Goal: Check status: Check status

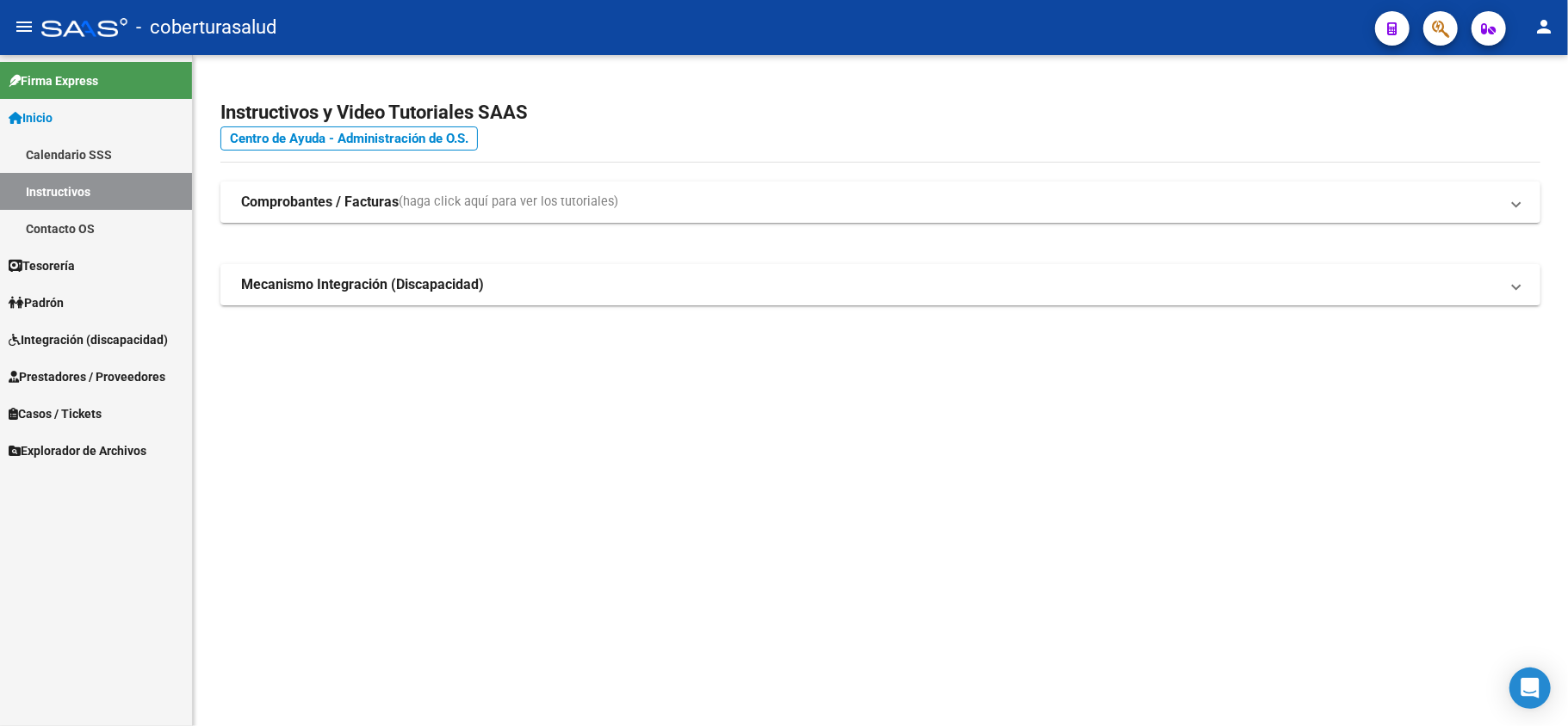
click at [70, 330] on span "Integración (discapacidad)" at bounding box center [88, 340] width 159 height 19
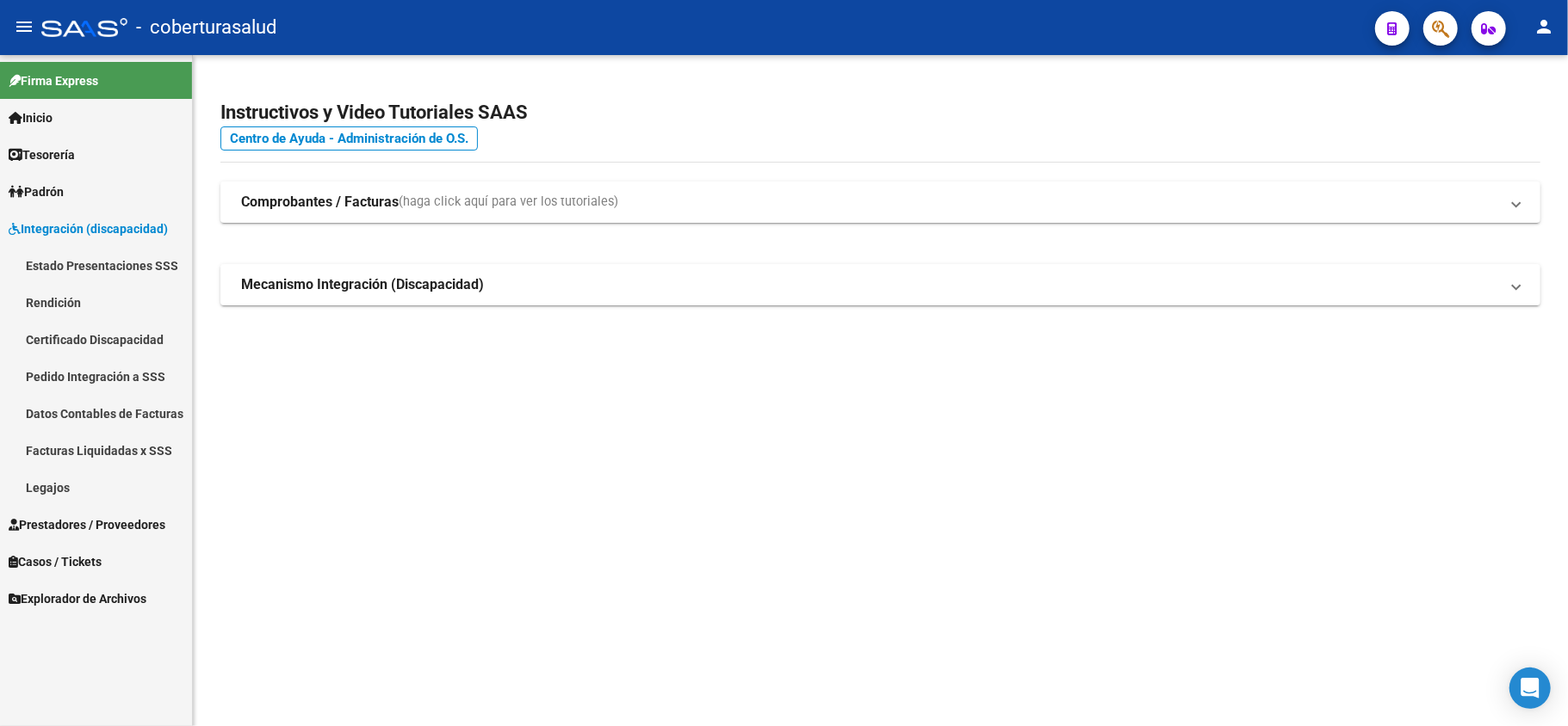
click at [73, 236] on span "Integración (discapacidad)" at bounding box center [88, 229] width 159 height 19
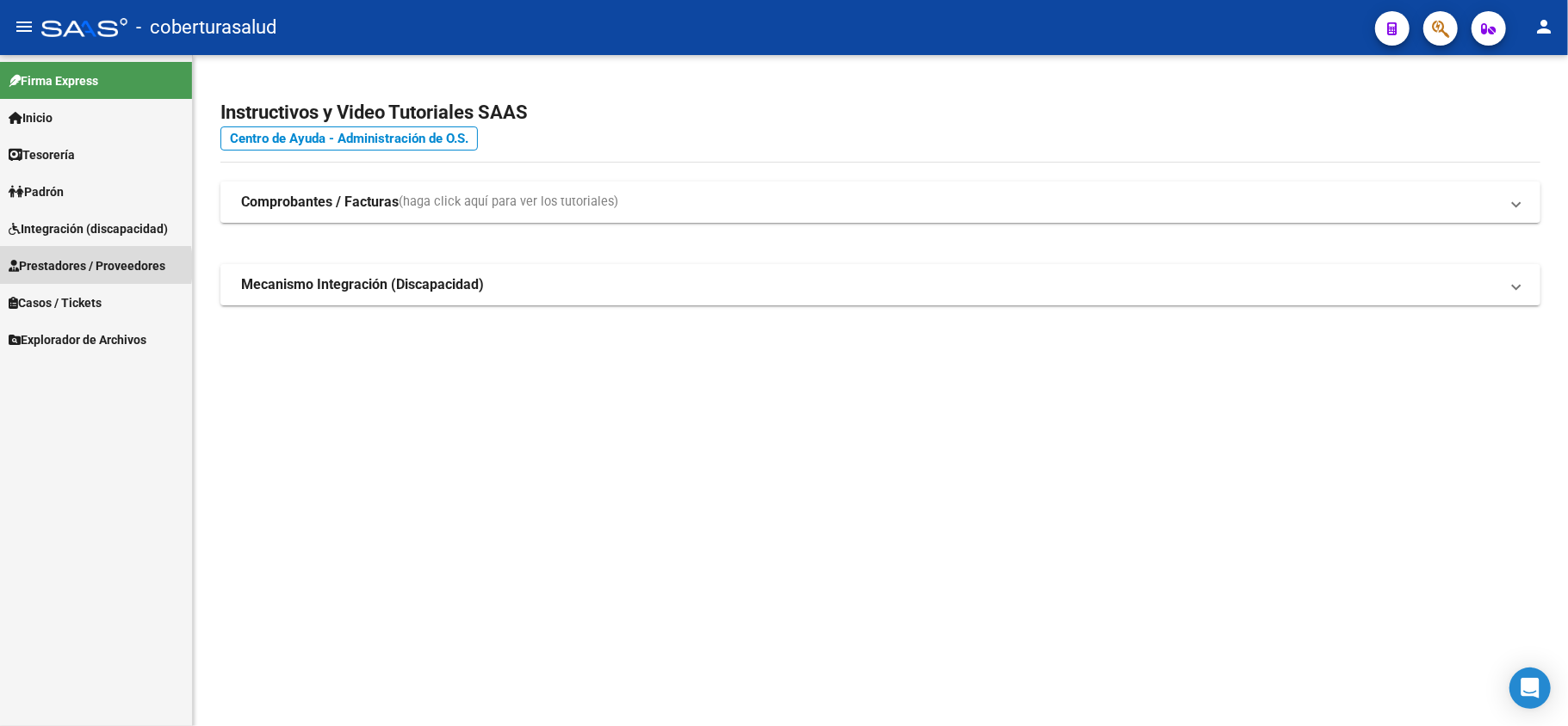
click at [77, 266] on span "Prestadores / Proveedores" at bounding box center [86, 266] width 156 height 19
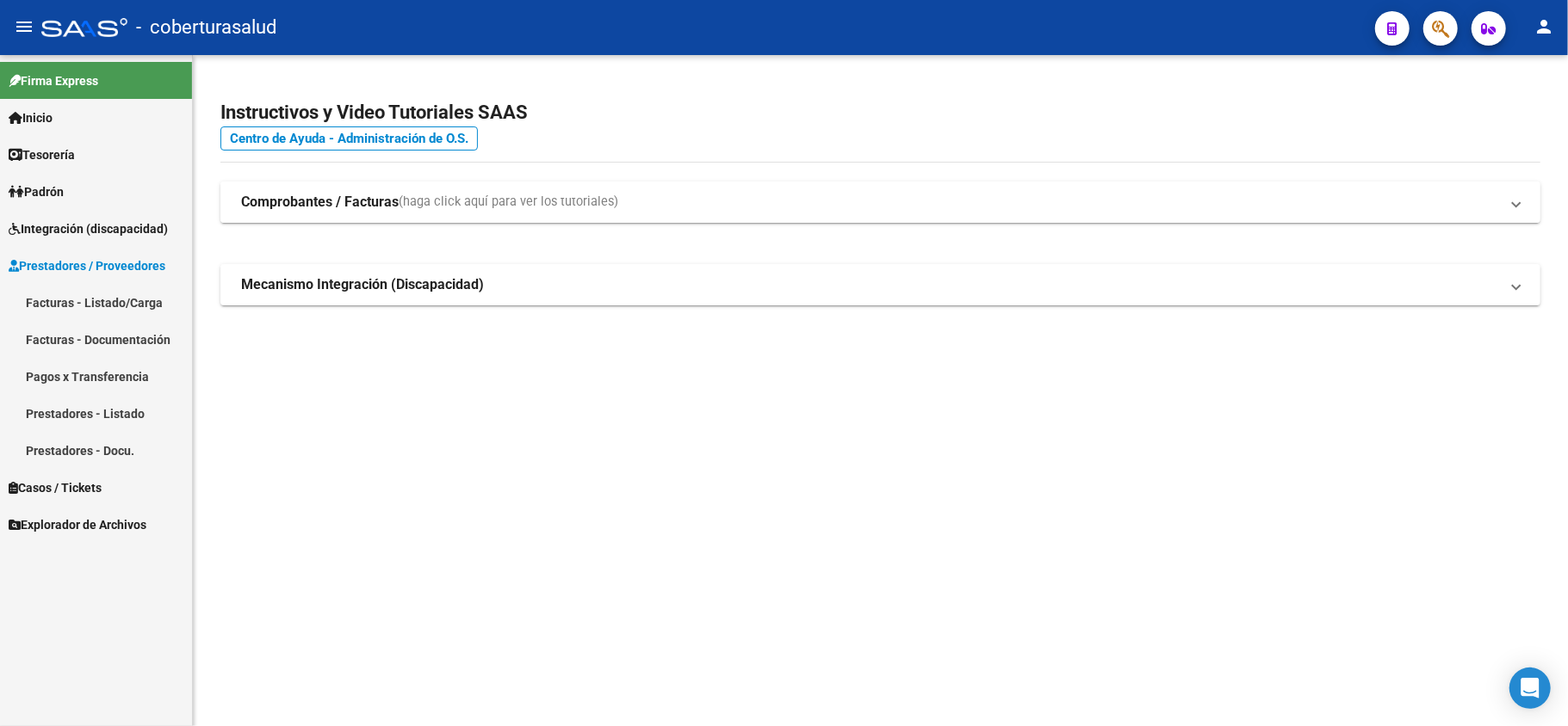
click at [312, 206] on strong "Comprobantes / Facturas" at bounding box center [320, 203] width 157 height 19
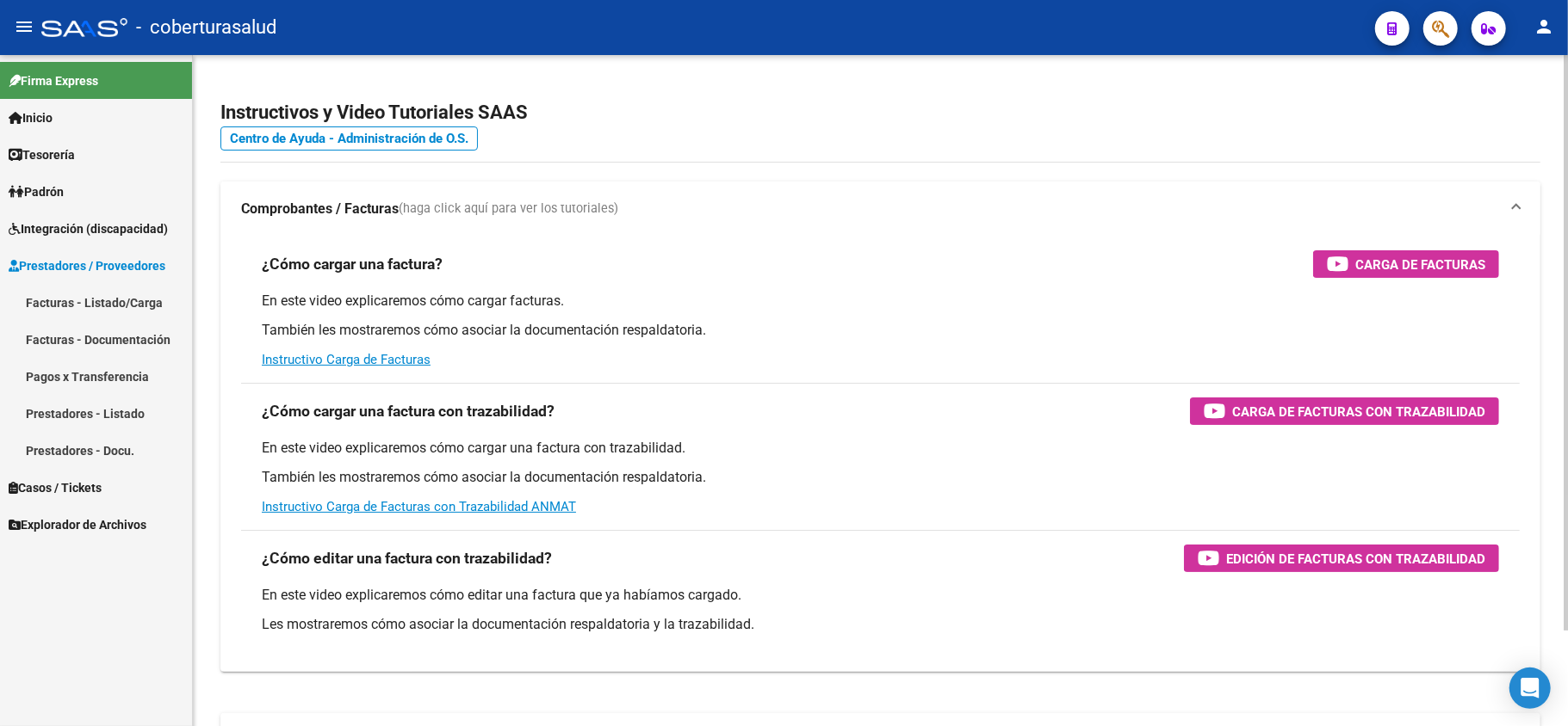
click at [312, 206] on strong "Comprobantes / Facturas" at bounding box center [320, 209] width 157 height 19
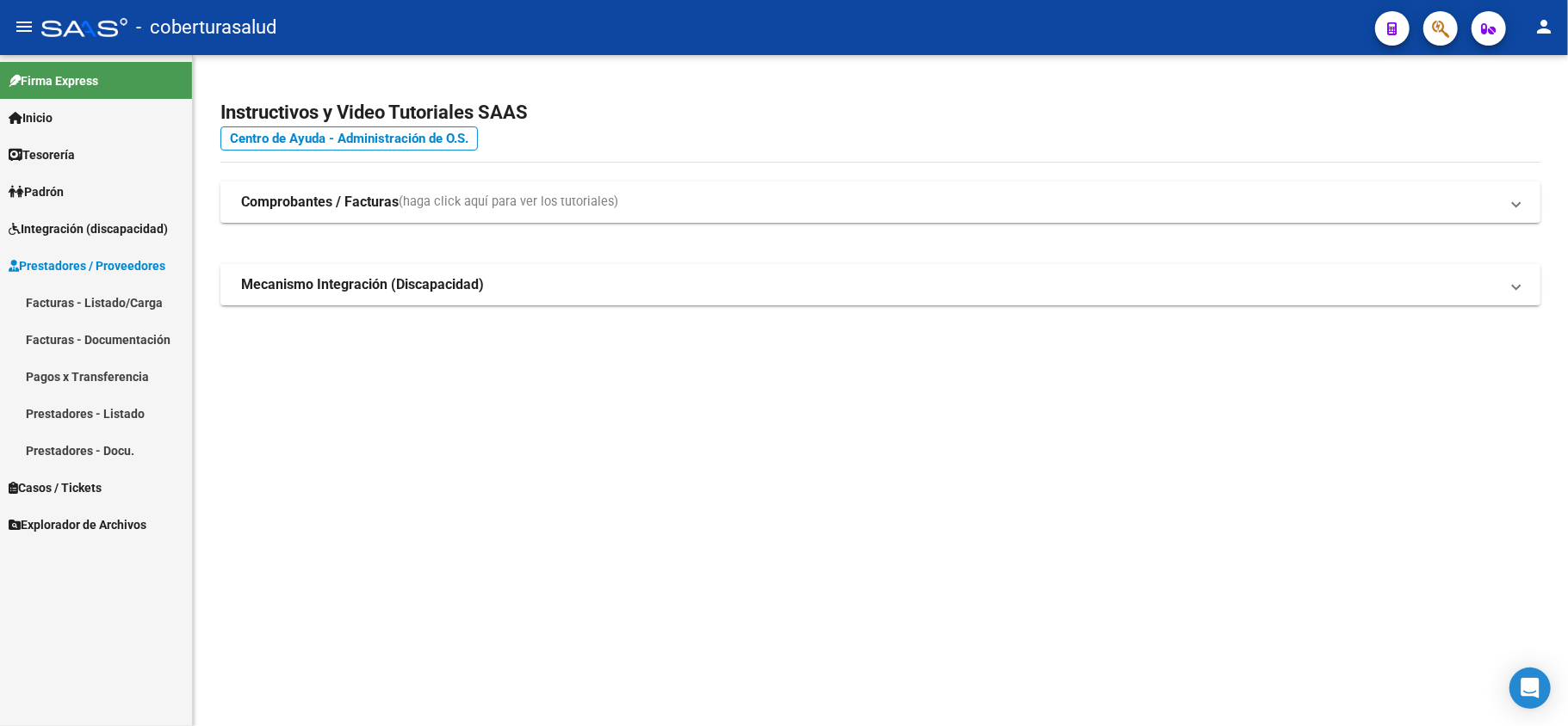
click at [93, 298] on link "Facturas - Listado/Carga" at bounding box center [96, 302] width 192 height 37
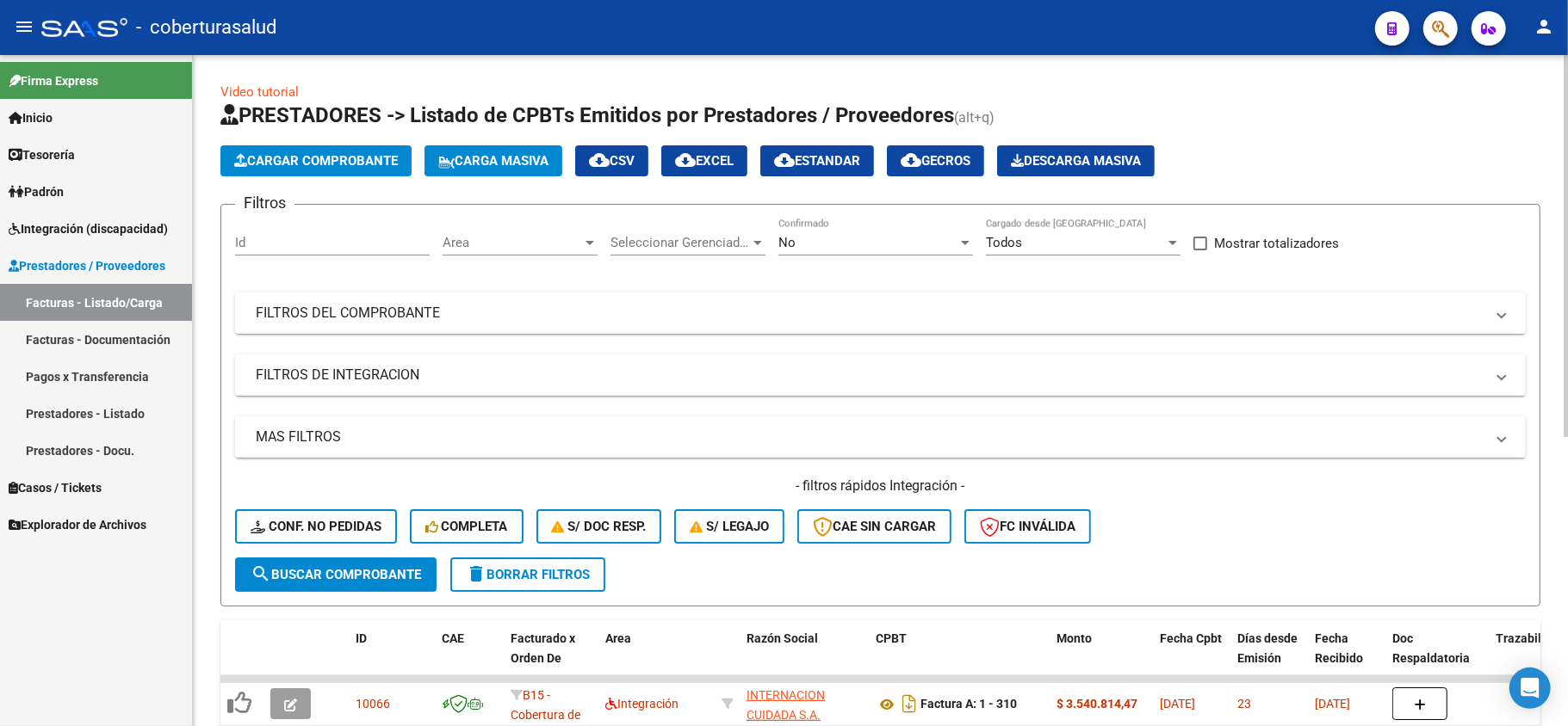
click at [374, 308] on mat-panel-title "FILTROS DEL COMPROBANTE" at bounding box center [869, 313] width 1228 height 19
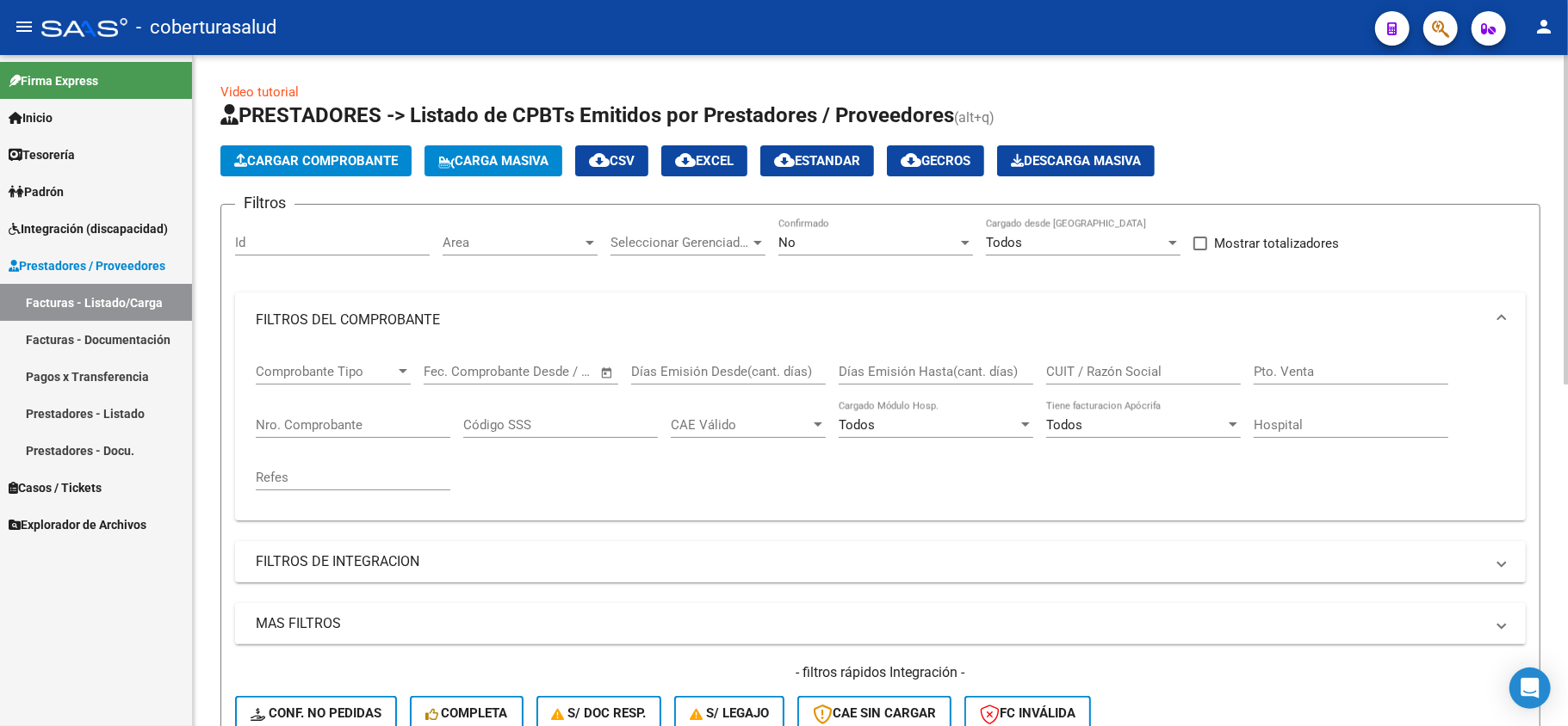
click at [383, 425] on input "Nro. Comprobante" at bounding box center [352, 425] width 194 height 15
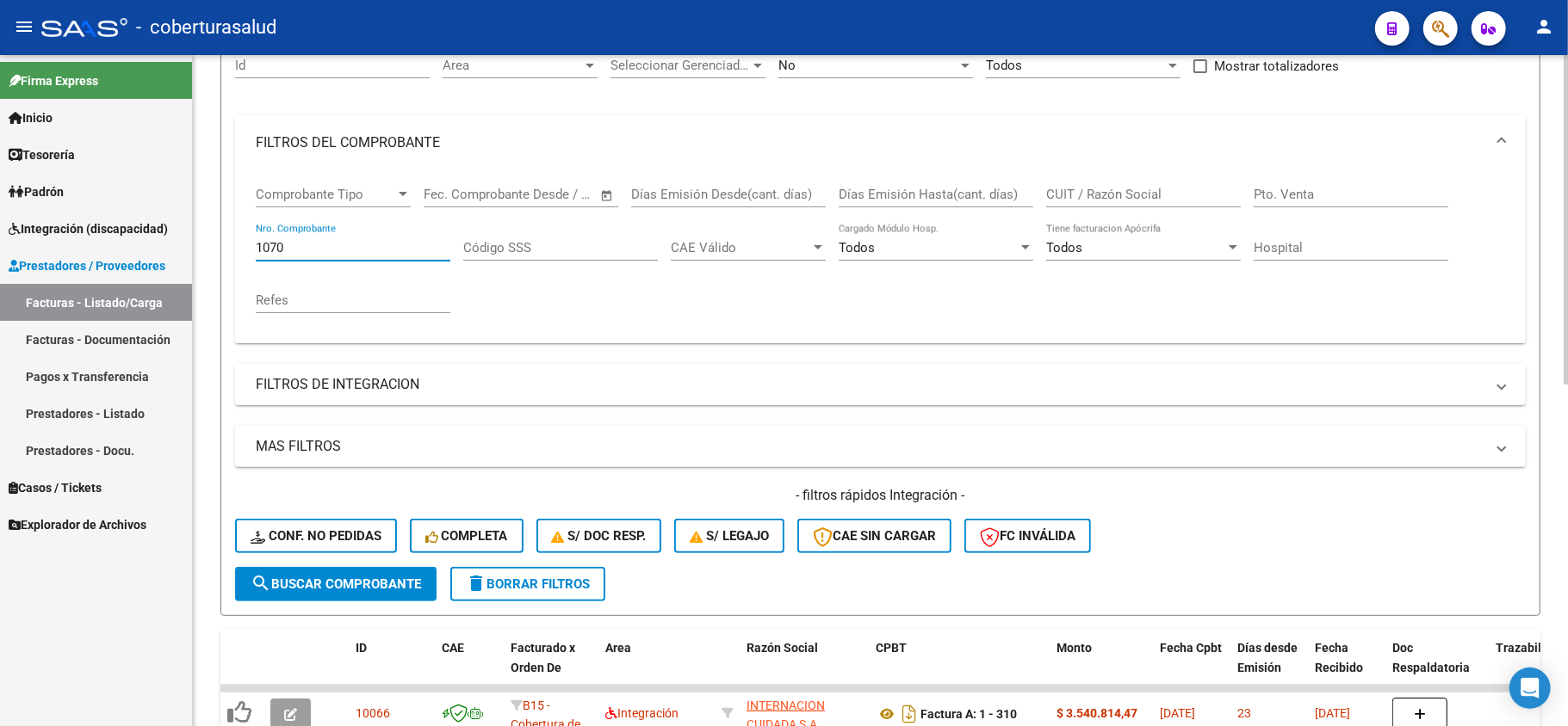
scroll to position [229, 0]
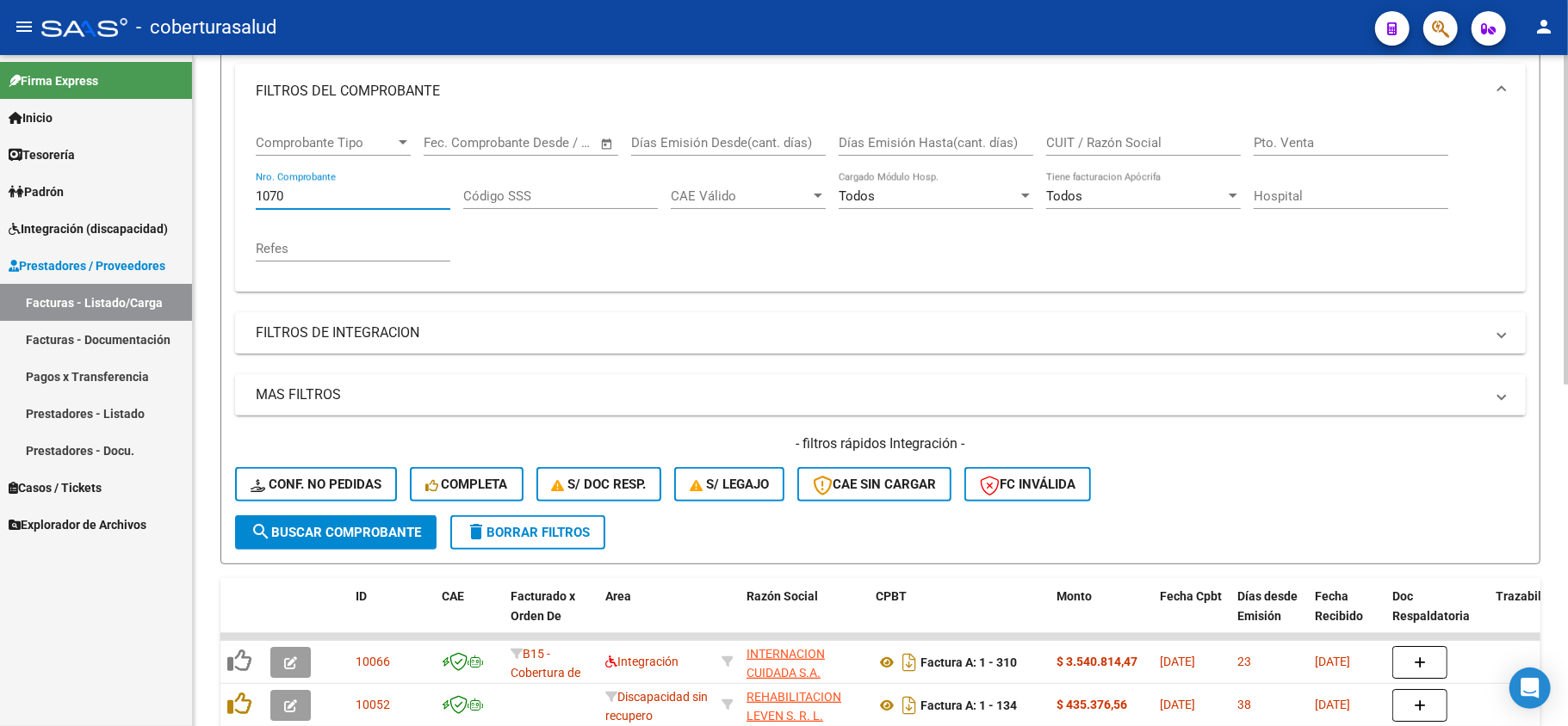
click at [343, 535] on span "search Buscar Comprobante" at bounding box center [336, 533] width 170 height 15
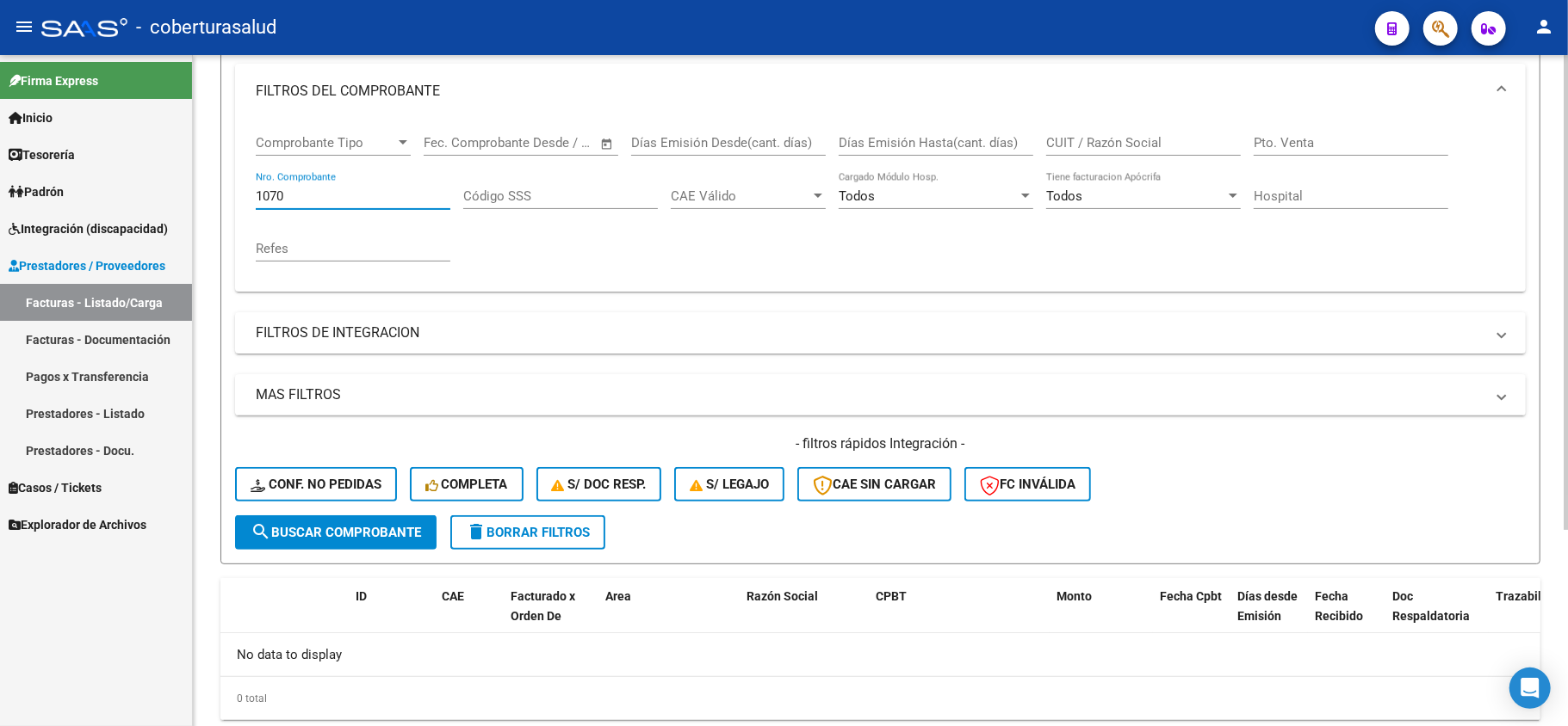
click at [304, 189] on input "1070" at bounding box center [352, 196] width 194 height 15
type input "1071"
click at [336, 526] on span "search Buscar Comprobante" at bounding box center [336, 533] width 170 height 15
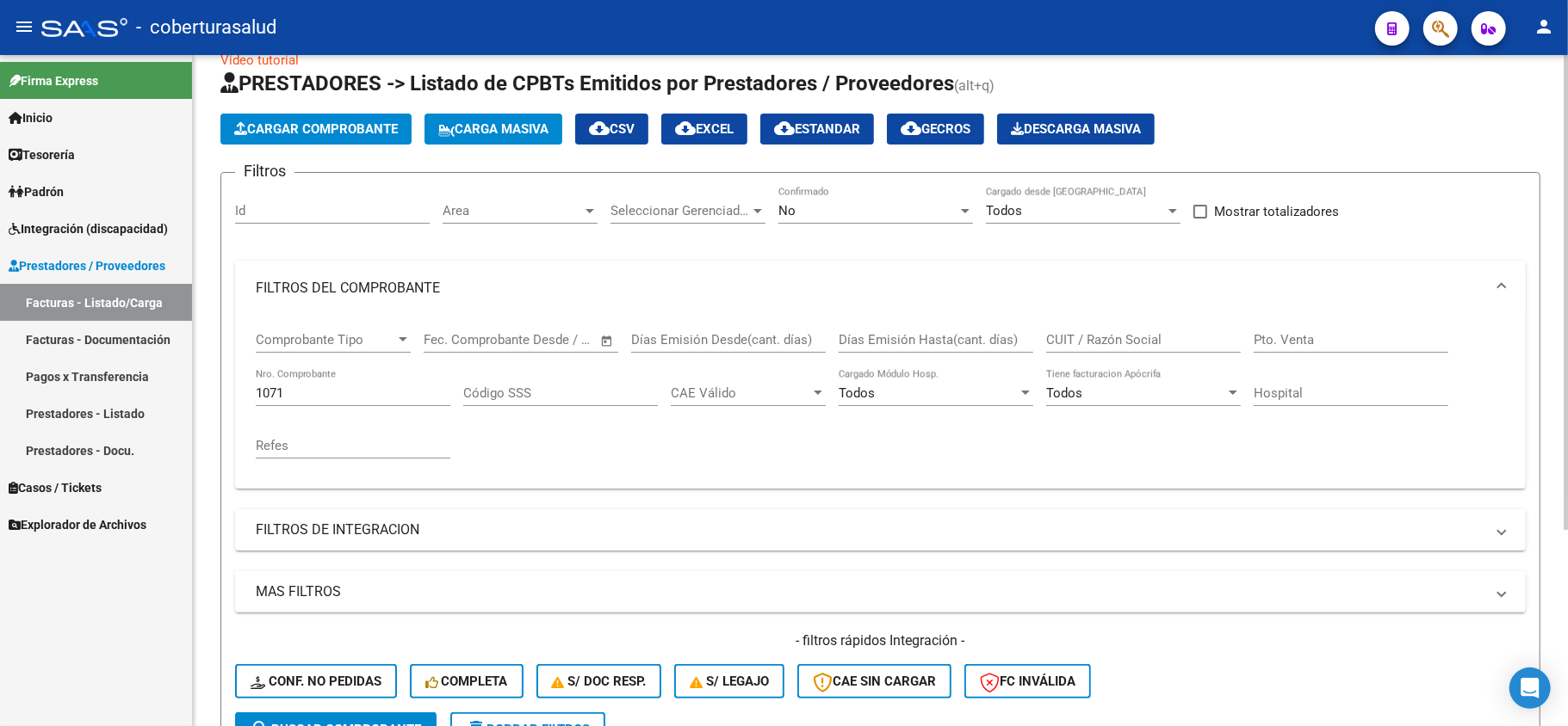
scroll to position [0, 0]
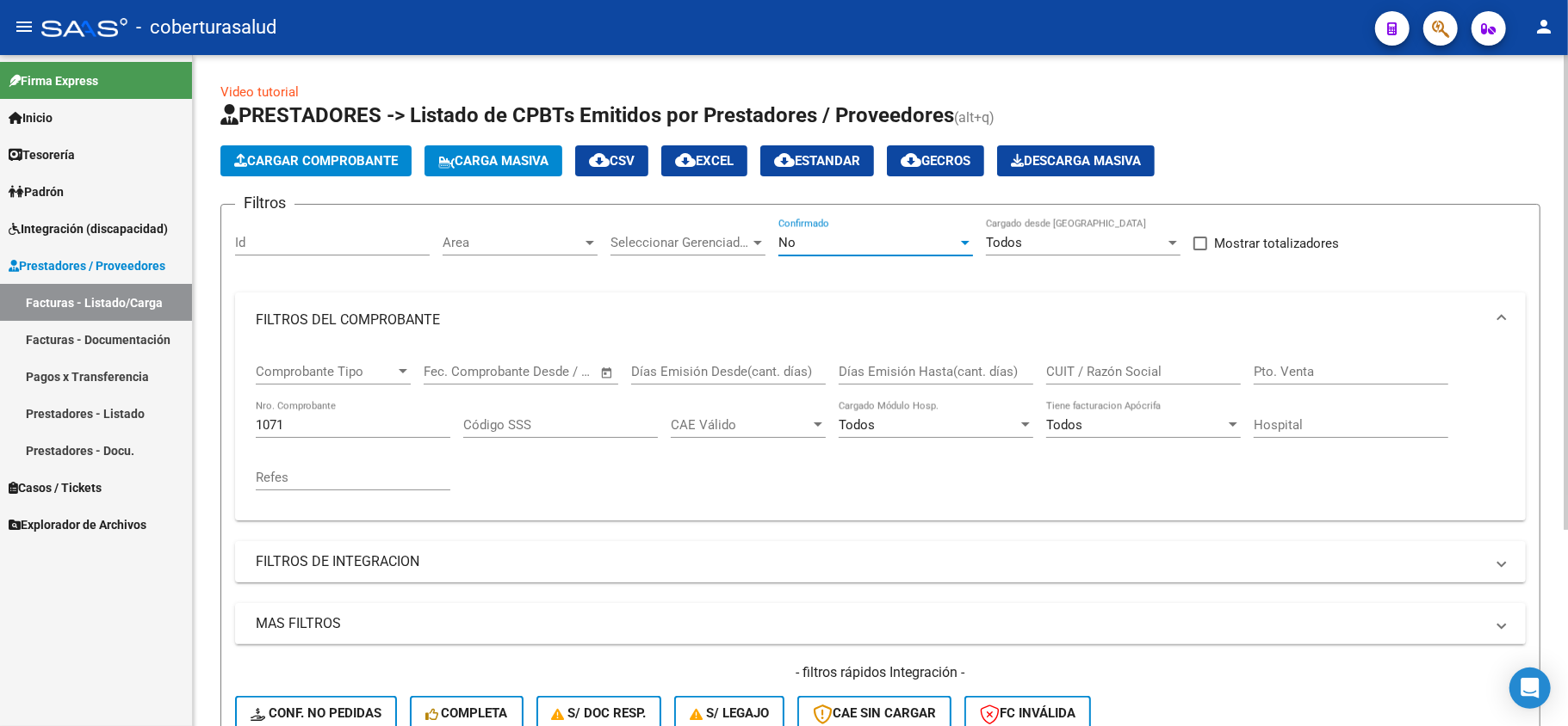
click at [909, 242] on div "No" at bounding box center [867, 242] width 179 height 15
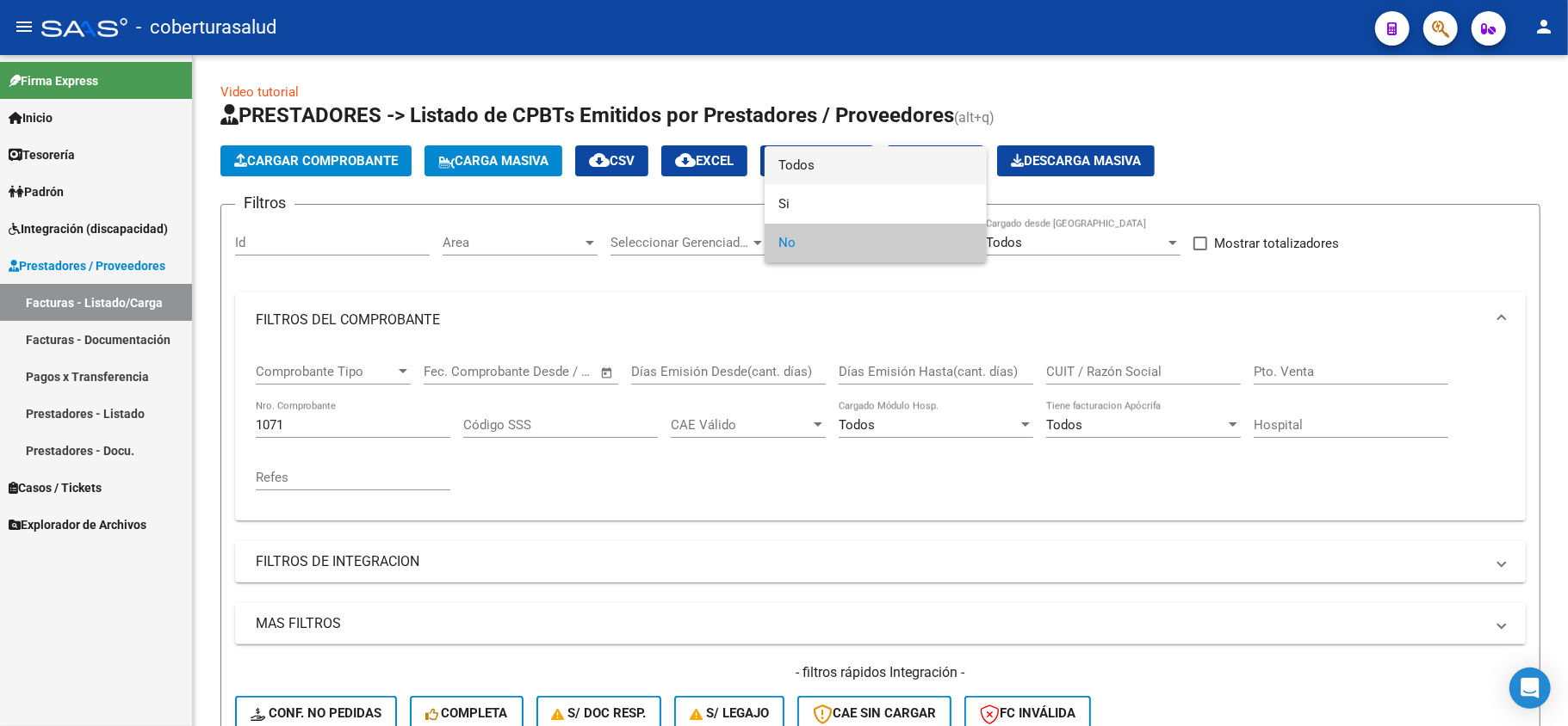
click at [821, 156] on span "Todos" at bounding box center [875, 166] width 194 height 39
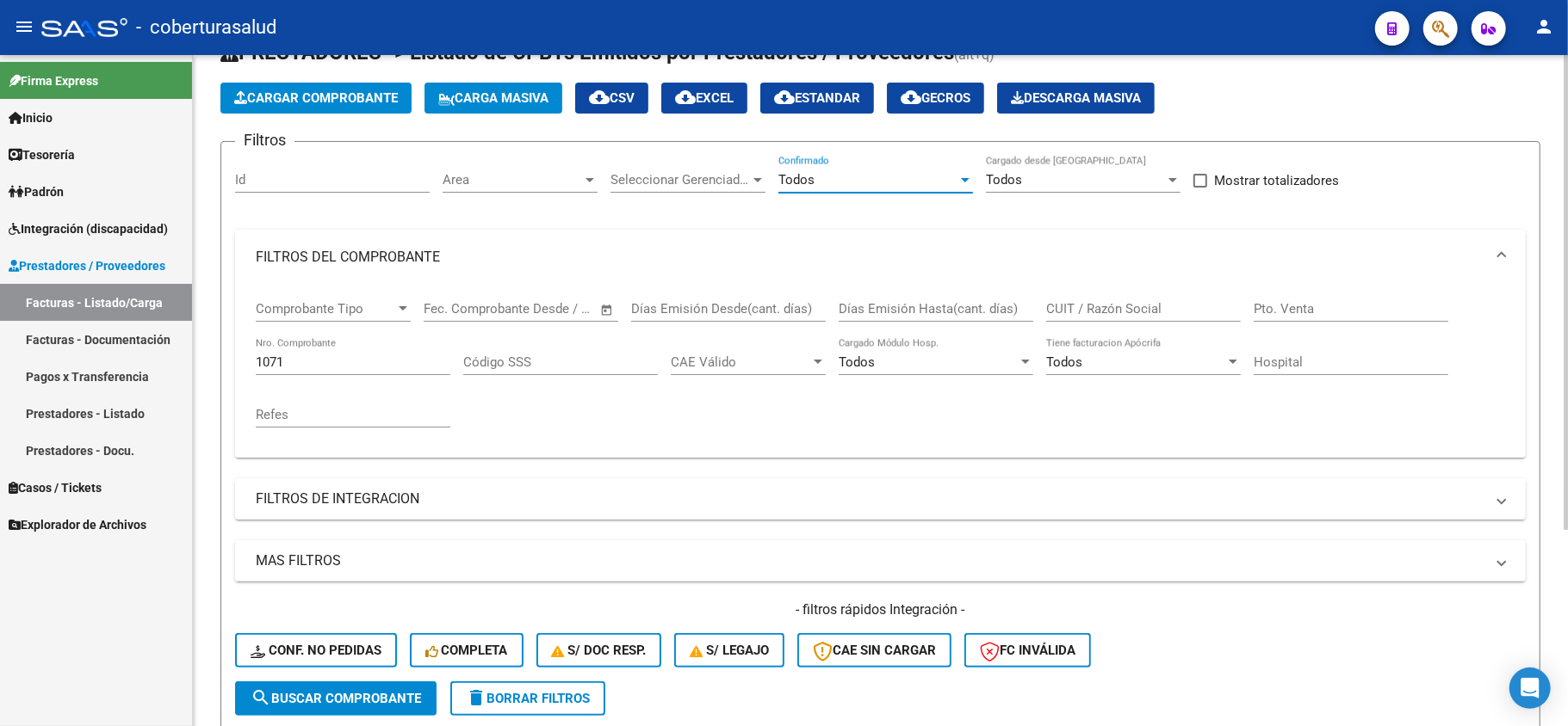
scroll to position [229, 0]
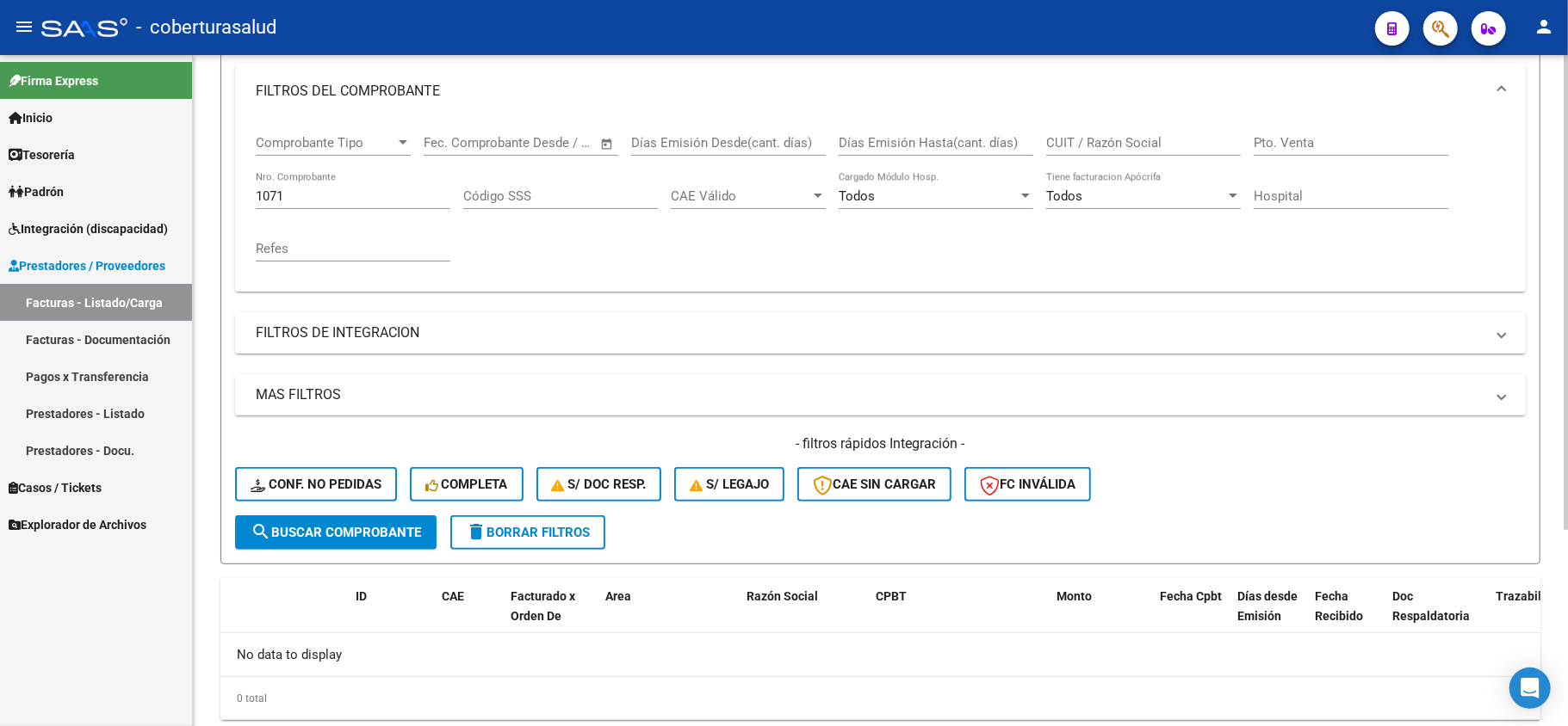
click at [304, 534] on span "search Buscar Comprobante" at bounding box center [336, 533] width 170 height 15
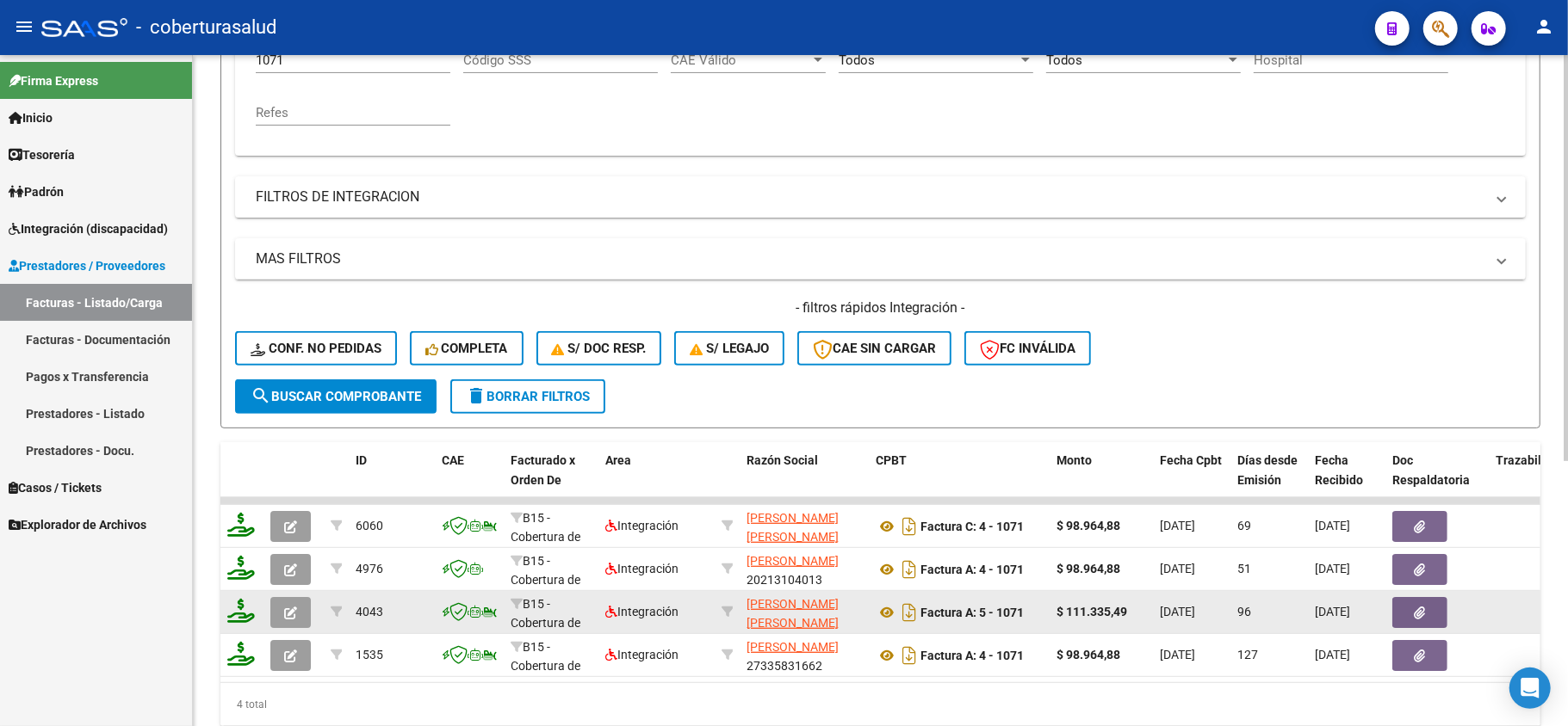
scroll to position [437, 0]
